Goal: Check status

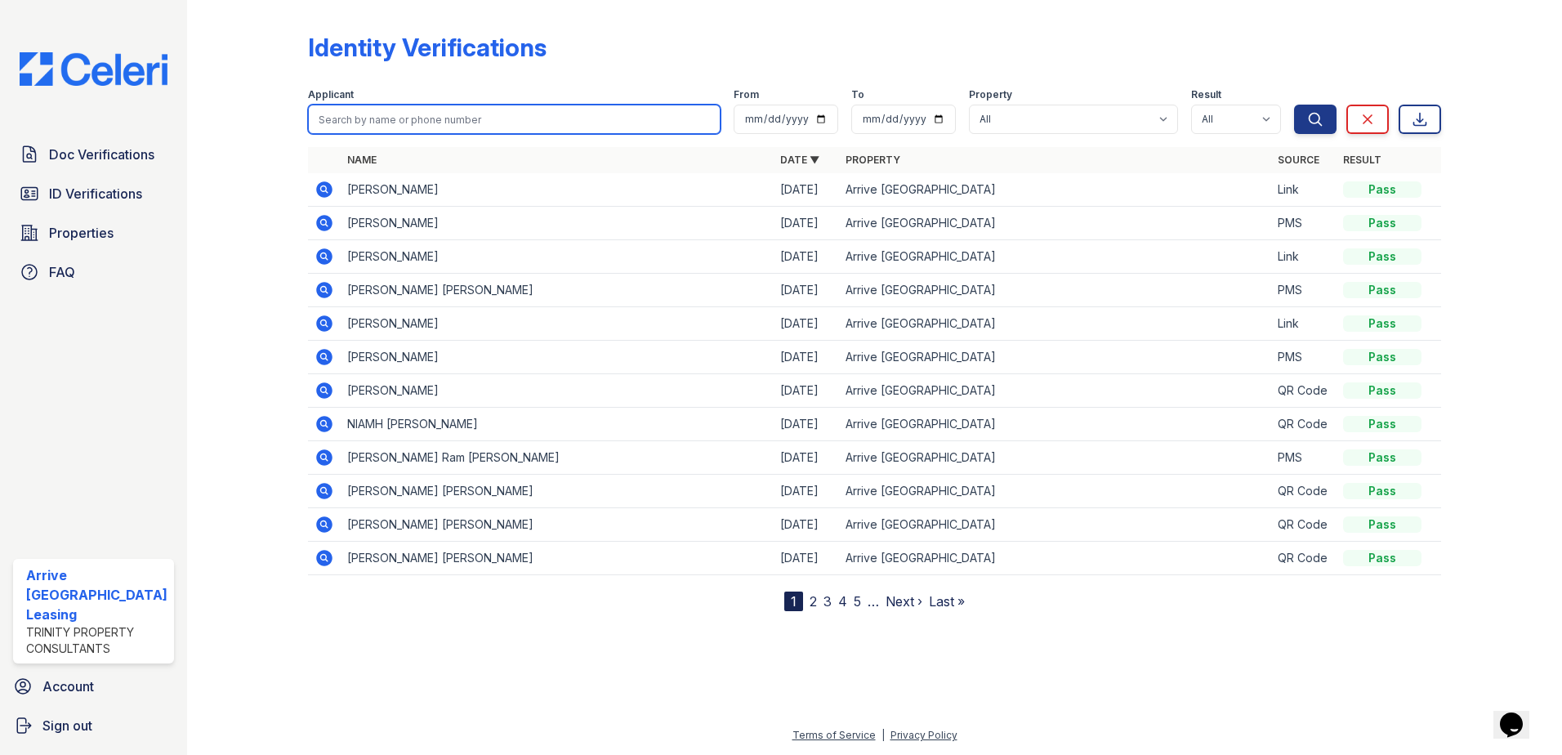
click at [372, 123] on input "search" at bounding box center [514, 119] width 413 height 29
type input "[PERSON_NAME]"
click at [1294, 105] on button "Search" at bounding box center [1315, 119] width 42 height 29
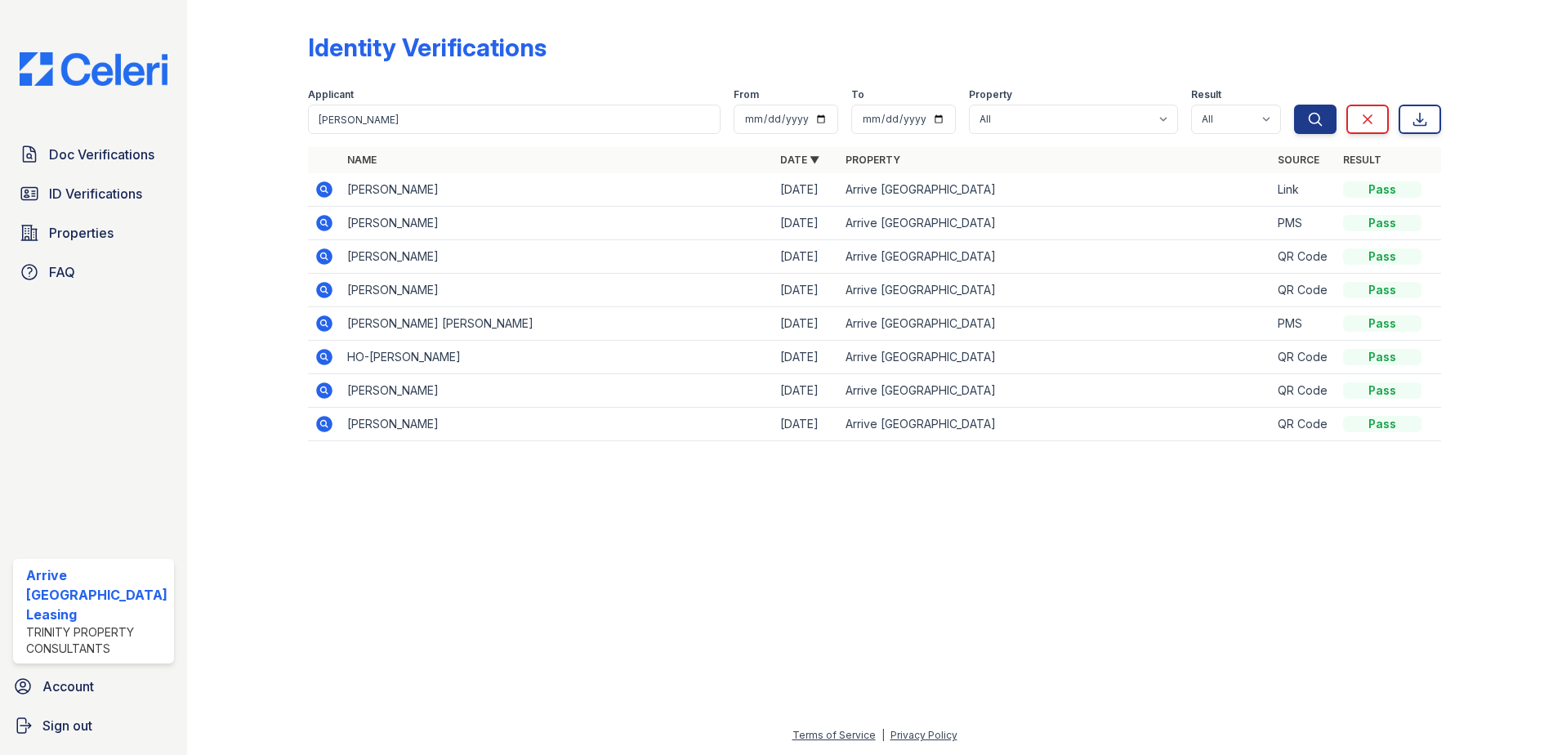
click at [326, 185] on icon at bounding box center [324, 189] width 16 height 16
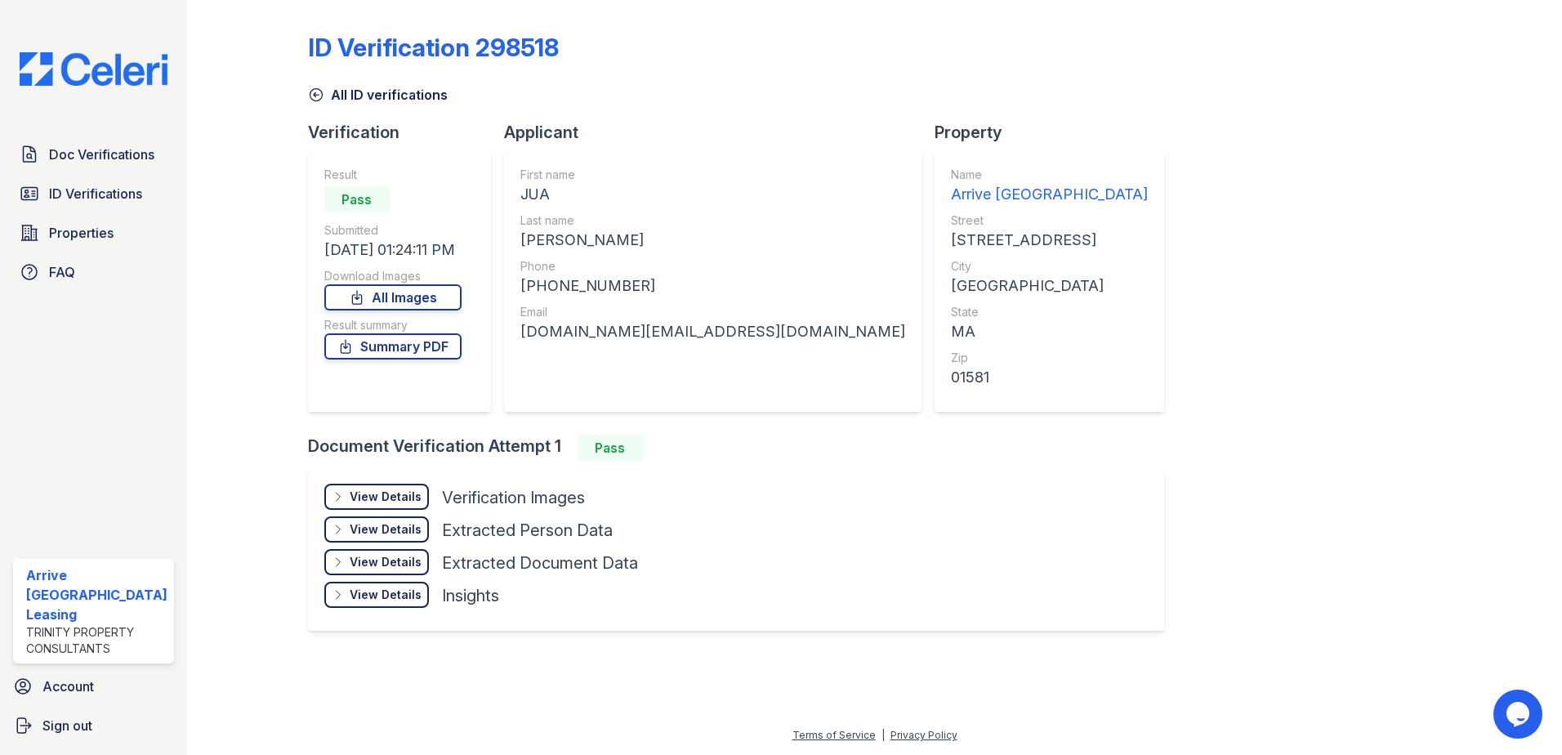
click at [367, 493] on div "View Details" at bounding box center [386, 496] width 72 height 16
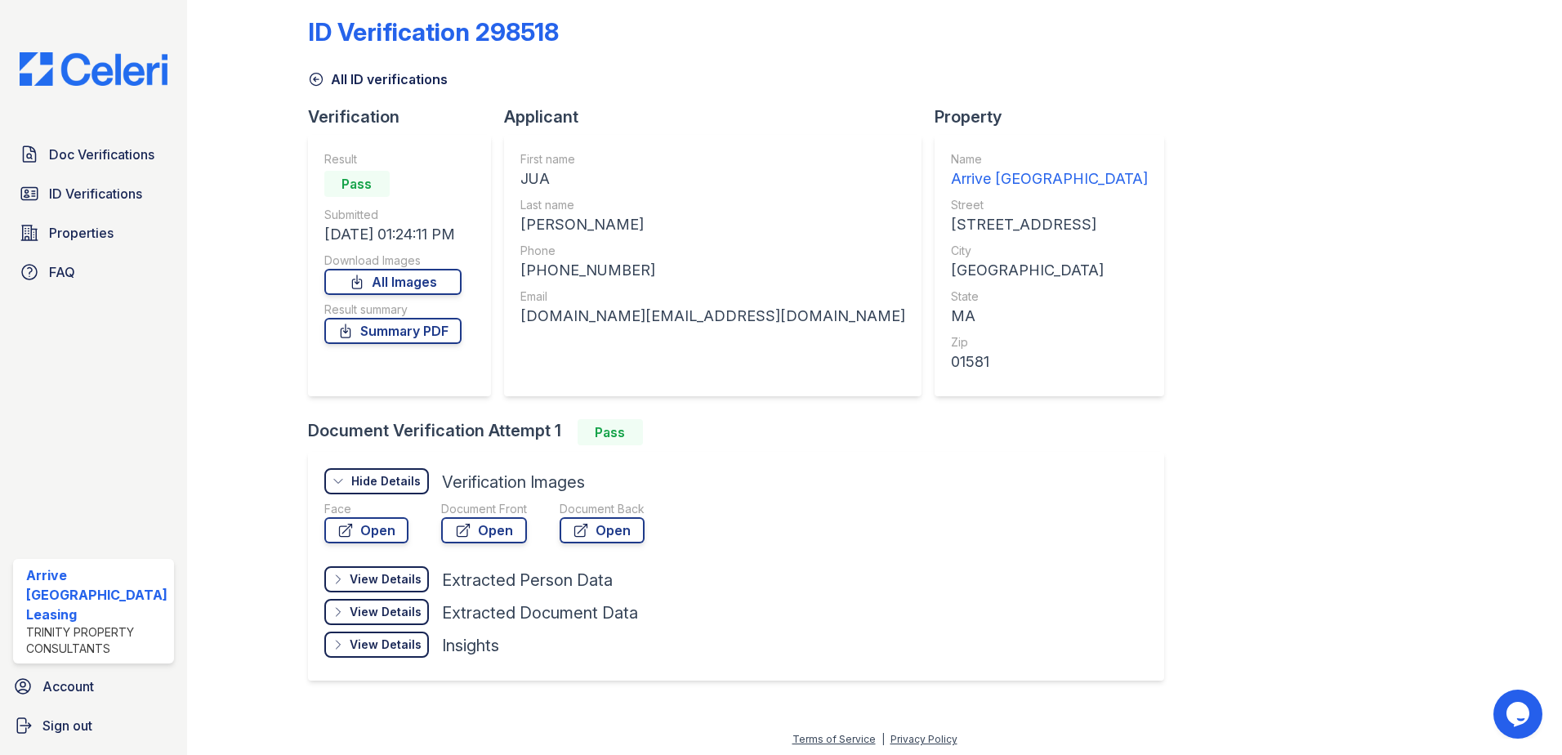
scroll to position [20, 0]
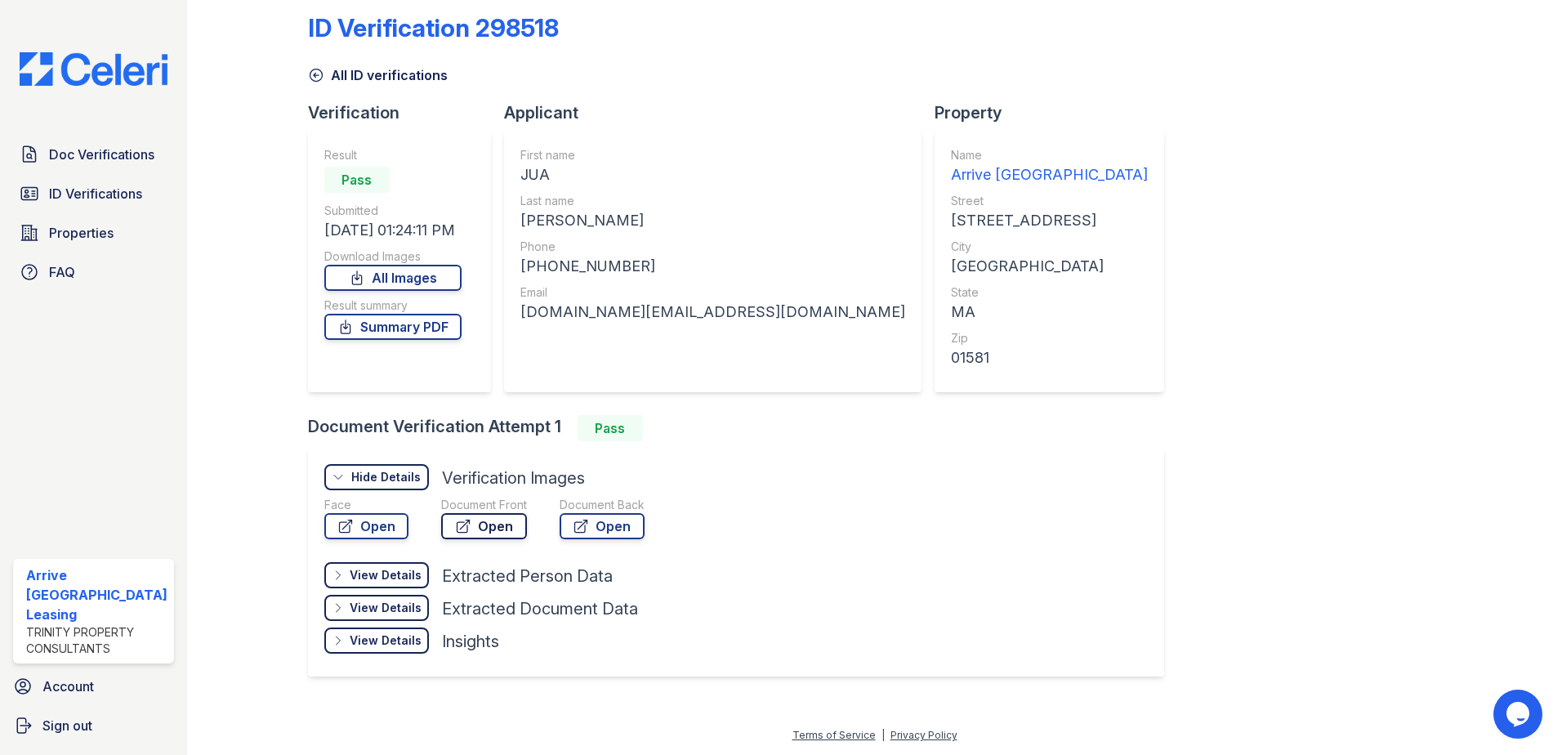
click at [490, 526] on link "Open" at bounding box center [484, 526] width 86 height 26
click at [401, 320] on link "Summary PDF" at bounding box center [392, 327] width 137 height 26
